Goal: Transaction & Acquisition: Purchase product/service

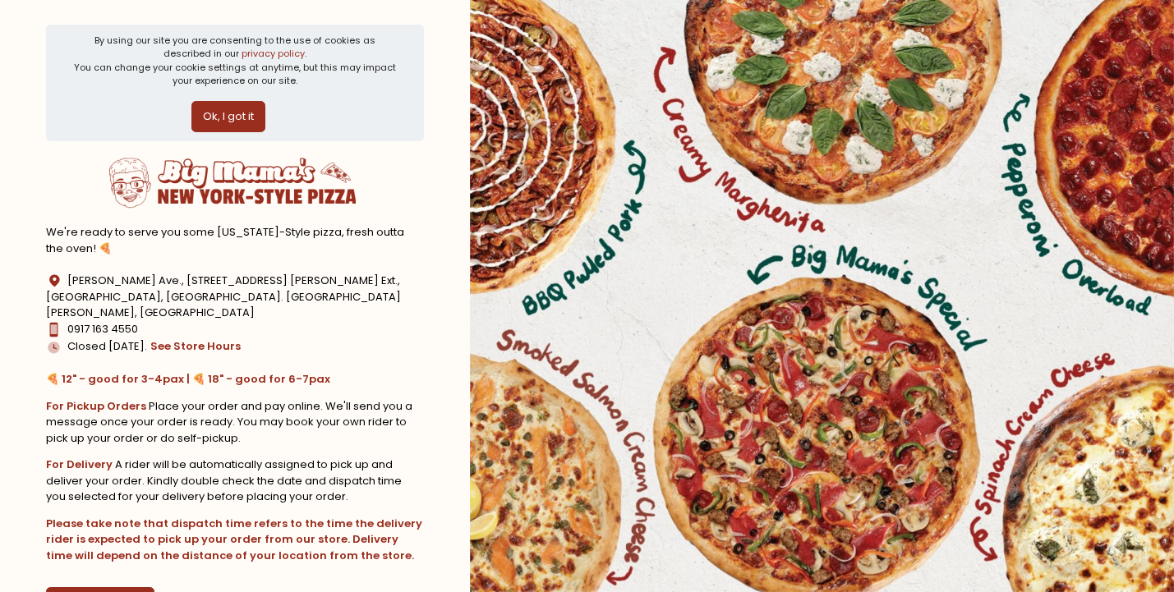
scroll to position [82, 0]
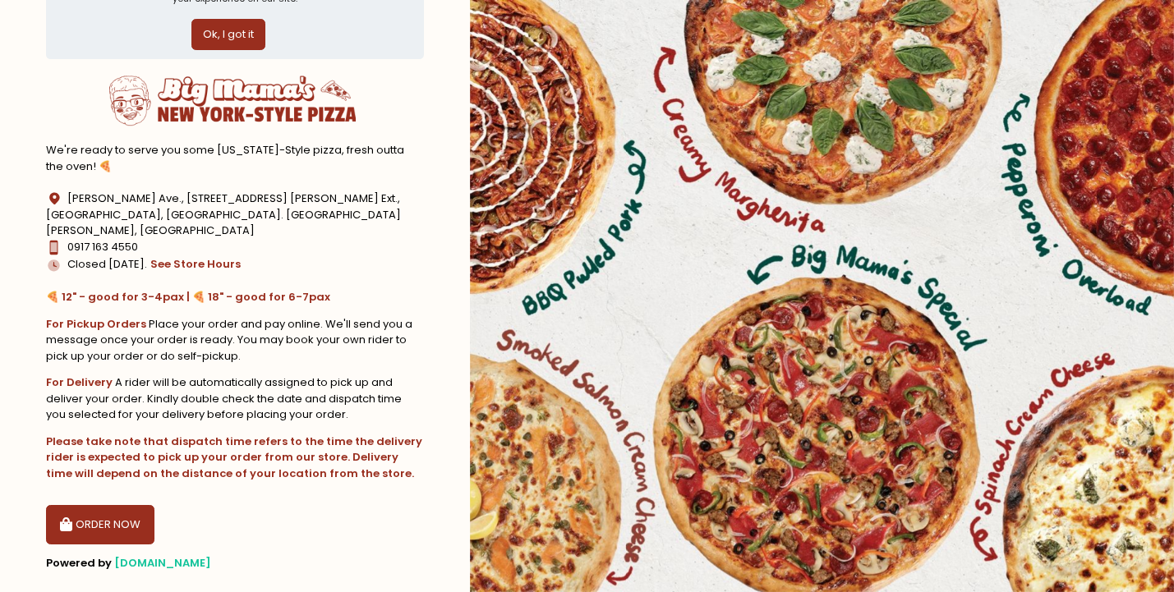
click at [223, 48] on button "Ok, I got it" at bounding box center [228, 34] width 74 height 31
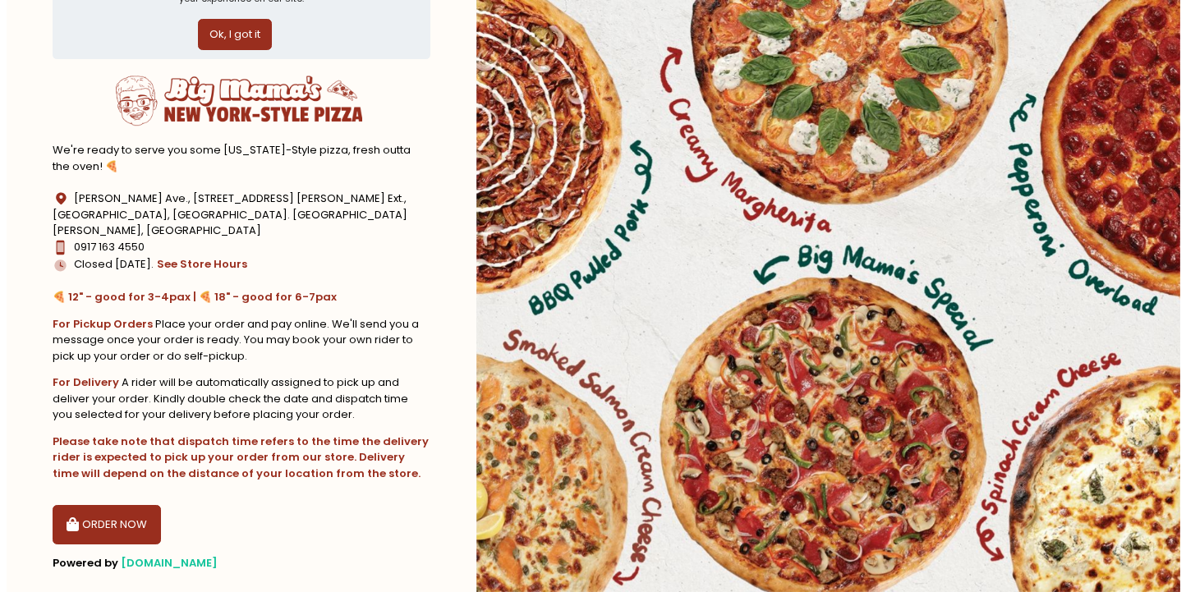
scroll to position [0, 0]
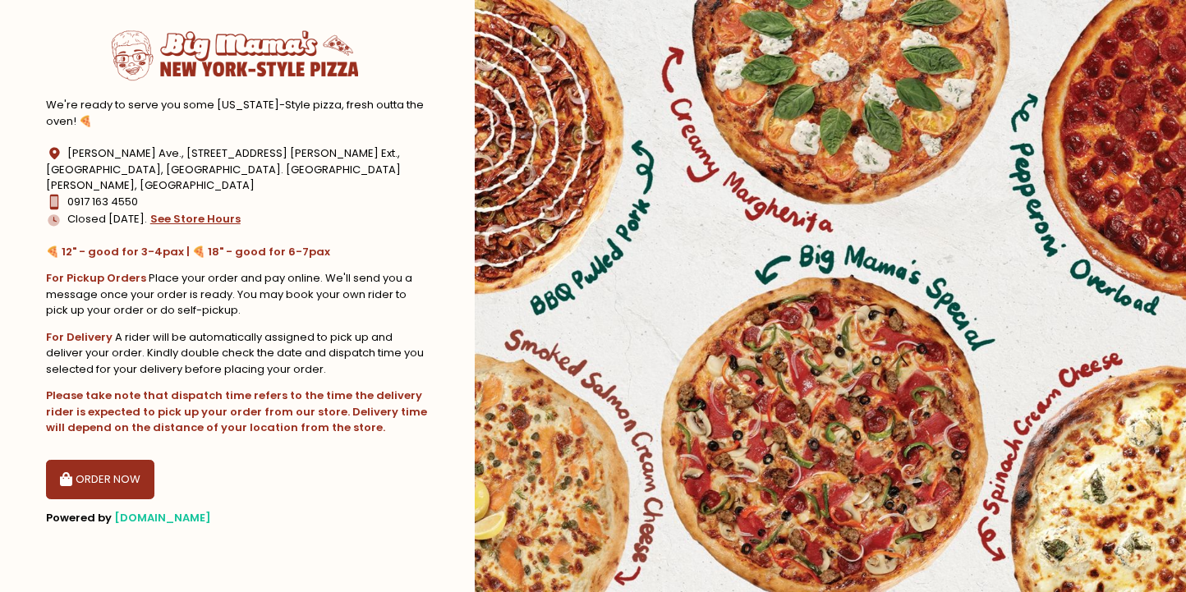
click at [181, 210] on button "see store hours" at bounding box center [196, 219] width 92 height 18
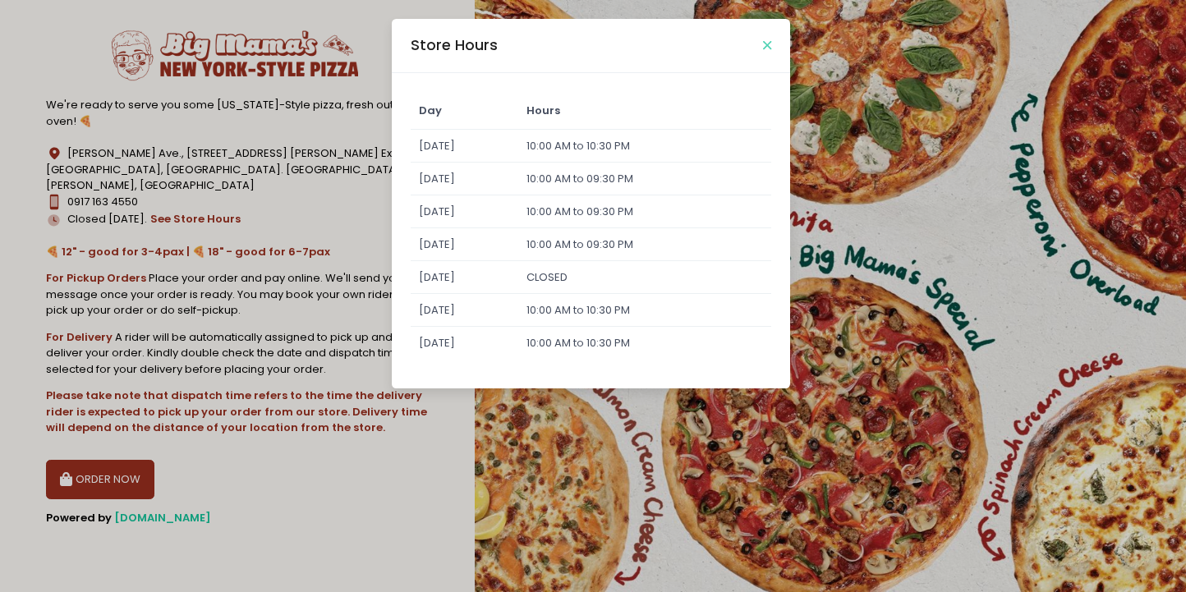
click at [765, 43] on icon "Close" at bounding box center [767, 45] width 8 height 12
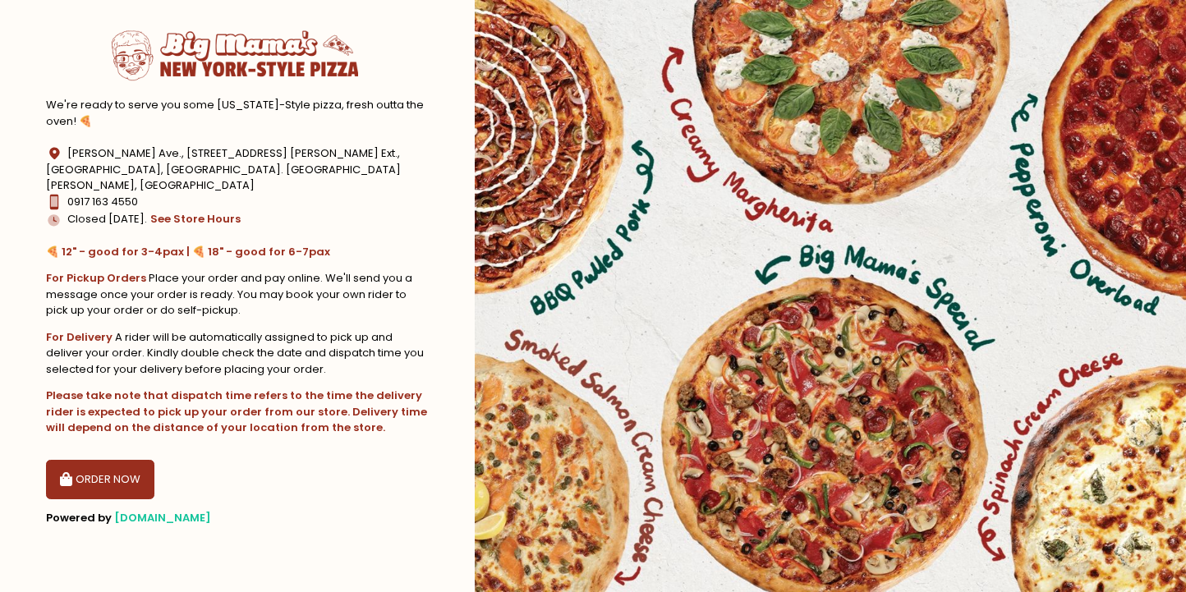
click at [119, 467] on button "ORDER NOW" at bounding box center [100, 479] width 108 height 39
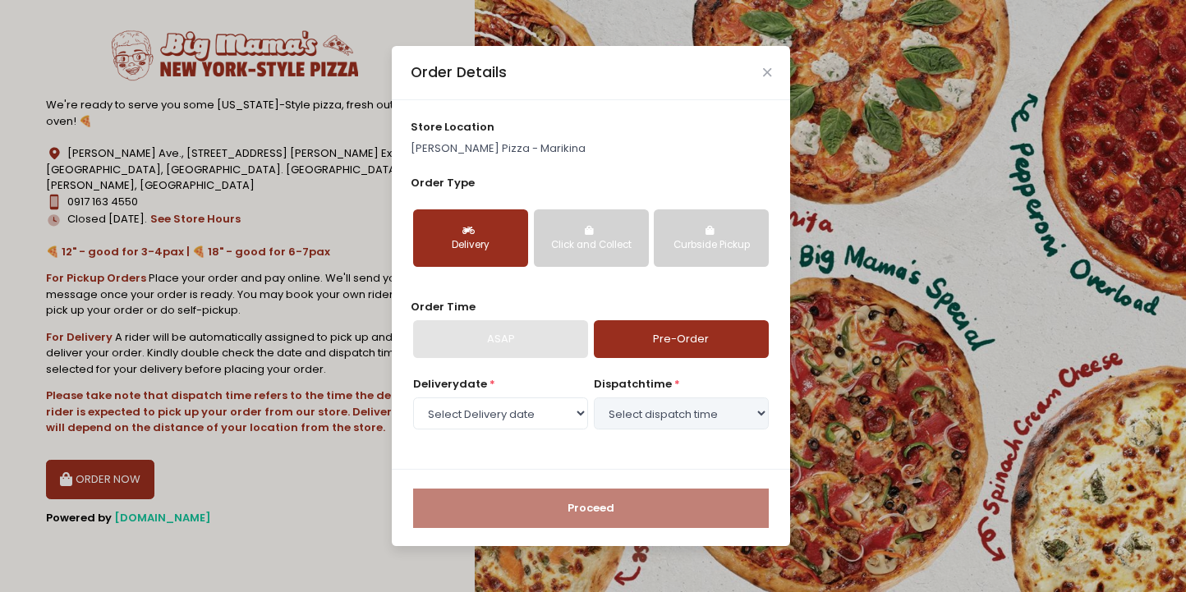
click at [544, 227] on button "Click and Collect" at bounding box center [591, 238] width 115 height 58
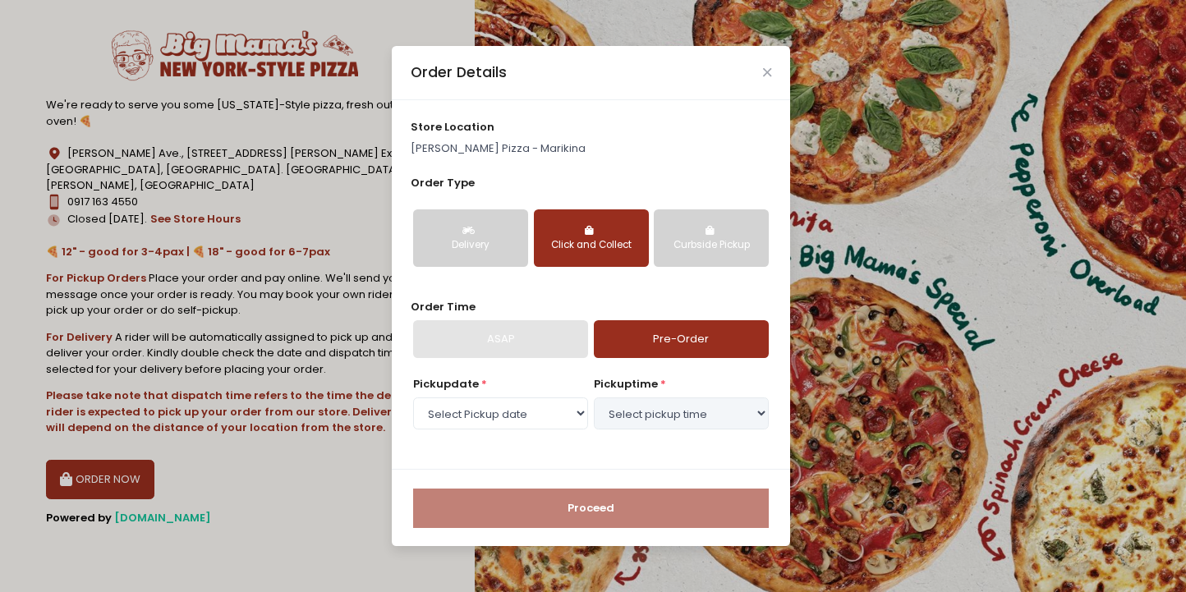
click at [497, 253] on button "Delivery" at bounding box center [470, 238] width 115 height 58
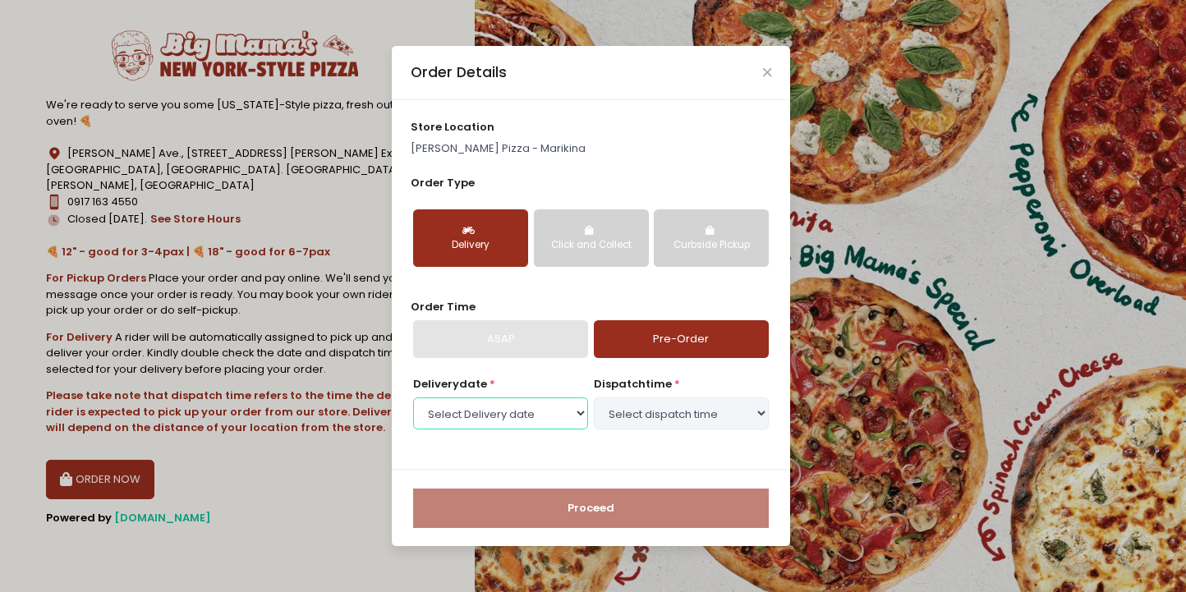
click at [560, 415] on select "Select Delivery date Wednesday, Sep 10th Friday, Sep 12th Saturday, Sep 13th Su…" at bounding box center [500, 413] width 175 height 31
